Goal: Task Accomplishment & Management: Use online tool/utility

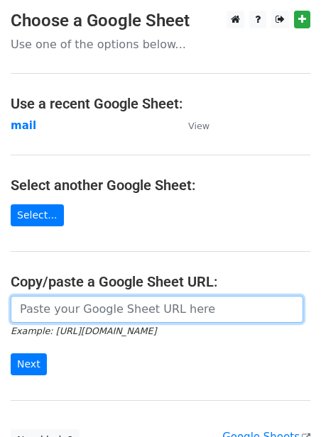
click at [74, 306] on input "url" at bounding box center [157, 309] width 292 height 27
paste input "https://docs.google.com/spreadsheets/d/1jLHnsz--_ZfDqRg_OH2xrkmhbGZ3izLOtmH_H2J…"
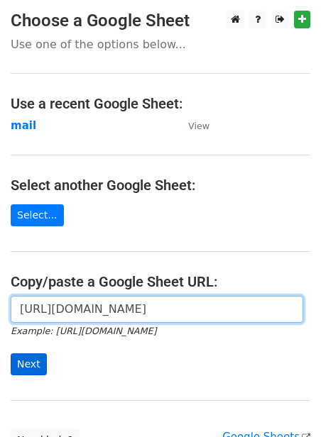
type input "https://docs.google.com/spreadsheets/d/1jLHnsz--_ZfDqRg_OH2xrkmhbGZ3izLOtmH_H2J…"
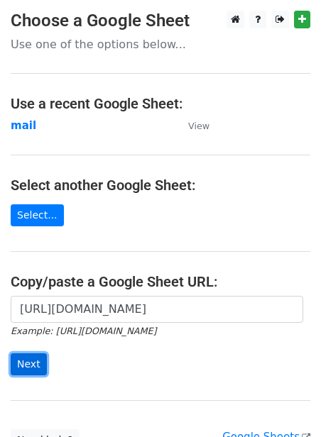
scroll to position [0, 0]
click at [28, 368] on input "Next" at bounding box center [29, 364] width 36 height 22
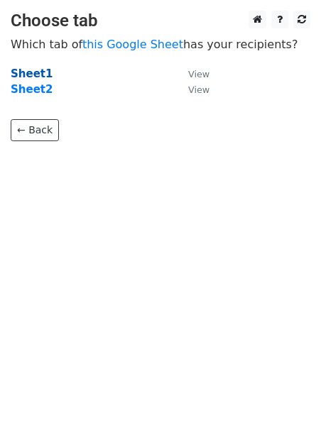
click at [43, 72] on strong "Sheet1" at bounding box center [32, 73] width 42 height 13
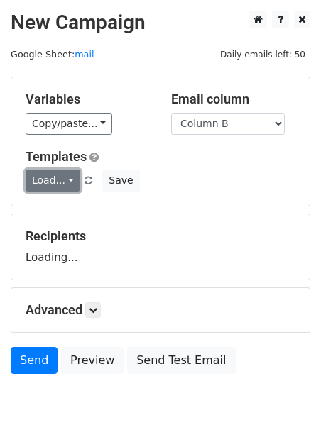
click at [48, 182] on link "Load..." at bounding box center [53, 181] width 55 height 22
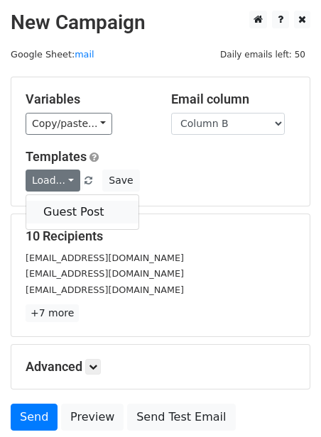
click at [59, 211] on link "Guest Post" at bounding box center [82, 212] width 112 height 23
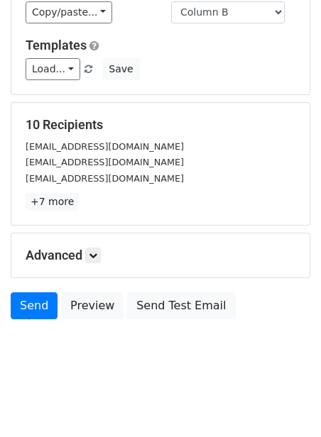
scroll to position [114, 0]
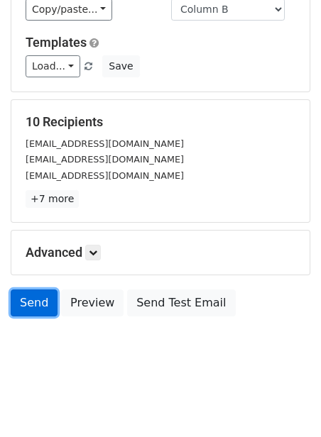
click at [35, 304] on link "Send" at bounding box center [34, 302] width 47 height 27
